Goal: Task Accomplishment & Management: Manage account settings

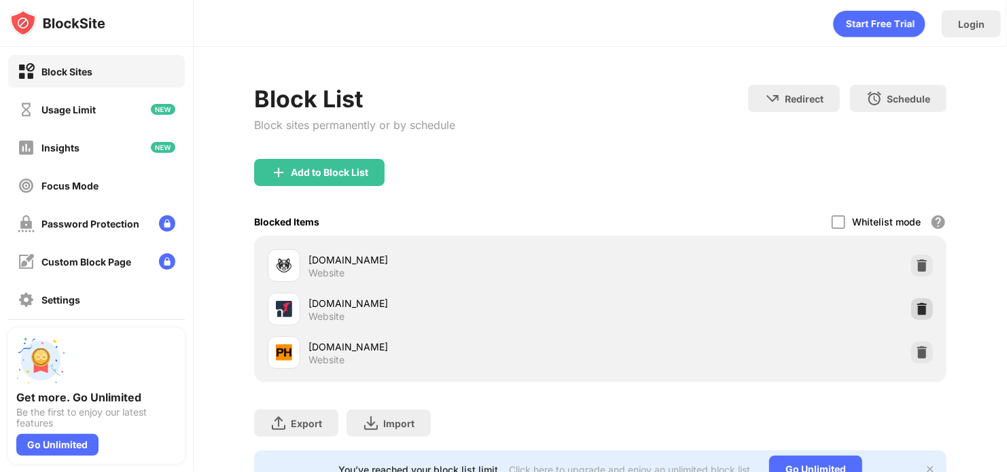
click at [916, 304] on img at bounding box center [923, 310] width 14 height 14
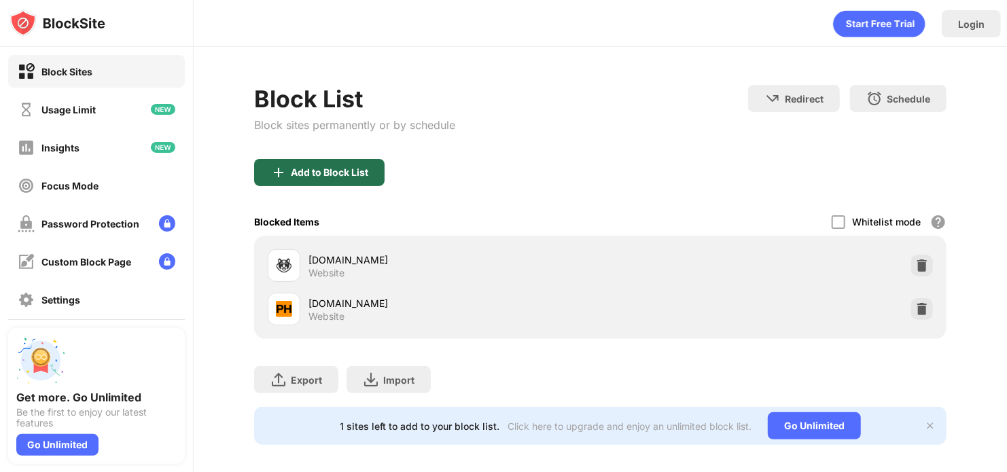
click at [363, 182] on div "Add to Block List" at bounding box center [319, 172] width 131 height 27
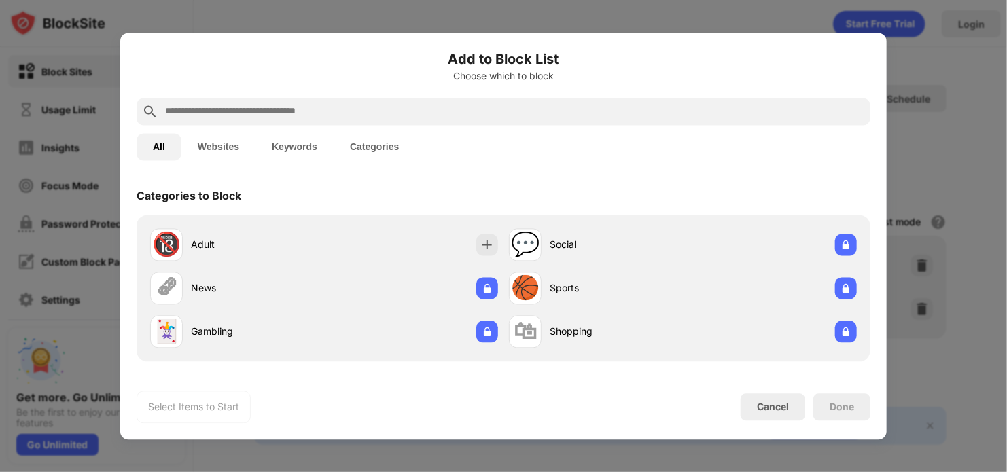
click at [222, 141] on button "Websites" at bounding box center [219, 146] width 74 height 27
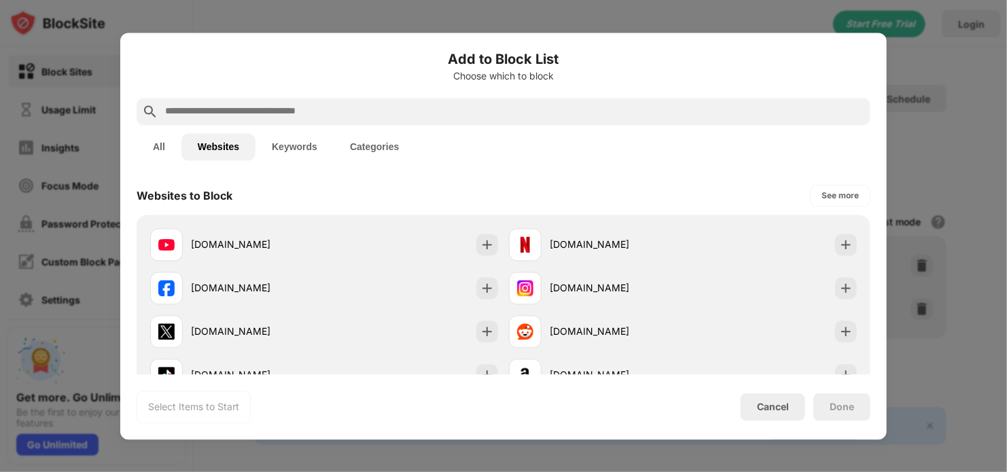
click at [324, 122] on div at bounding box center [504, 111] width 734 height 27
click at [341, 120] on div at bounding box center [504, 111] width 734 height 27
click at [347, 115] on input "text" at bounding box center [515, 111] width 702 height 16
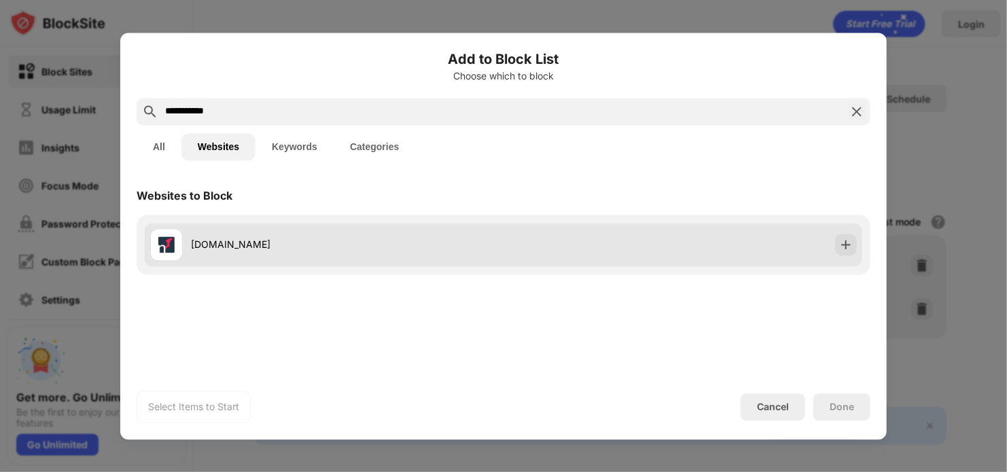
type input "**********"
click at [260, 245] on div "[DOMAIN_NAME]" at bounding box center [347, 245] width 313 height 14
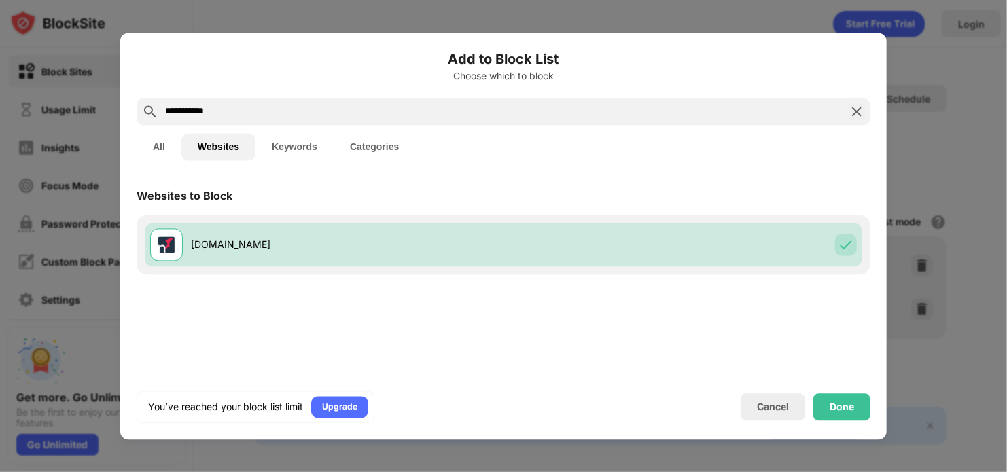
click at [822, 400] on div "Done" at bounding box center [842, 407] width 57 height 27
